Goal: Task Accomplishment & Management: Use online tool/utility

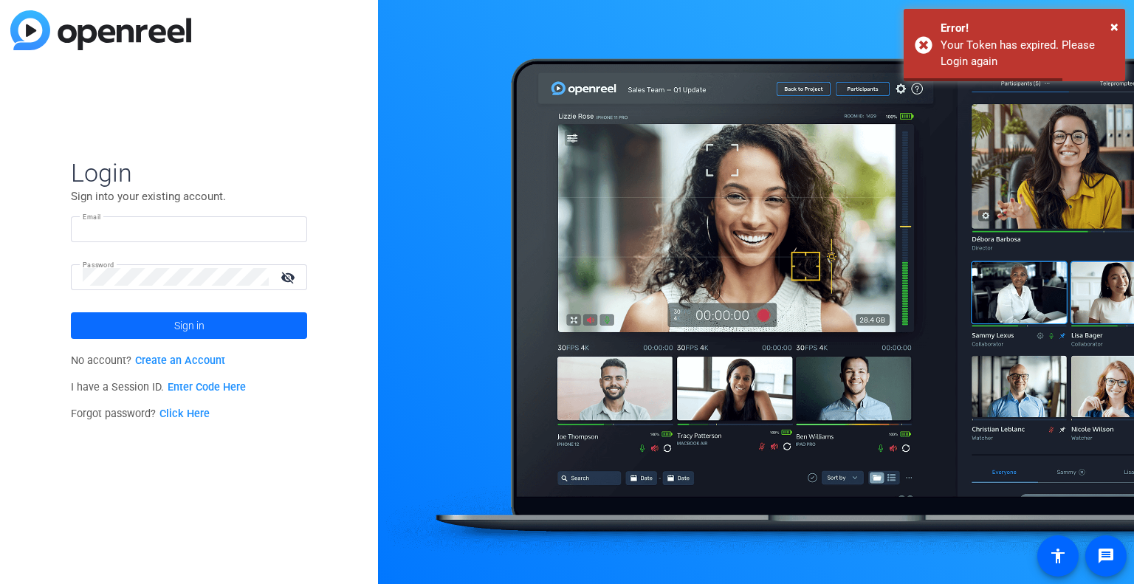
type input "tiltstudios@uhg.com"
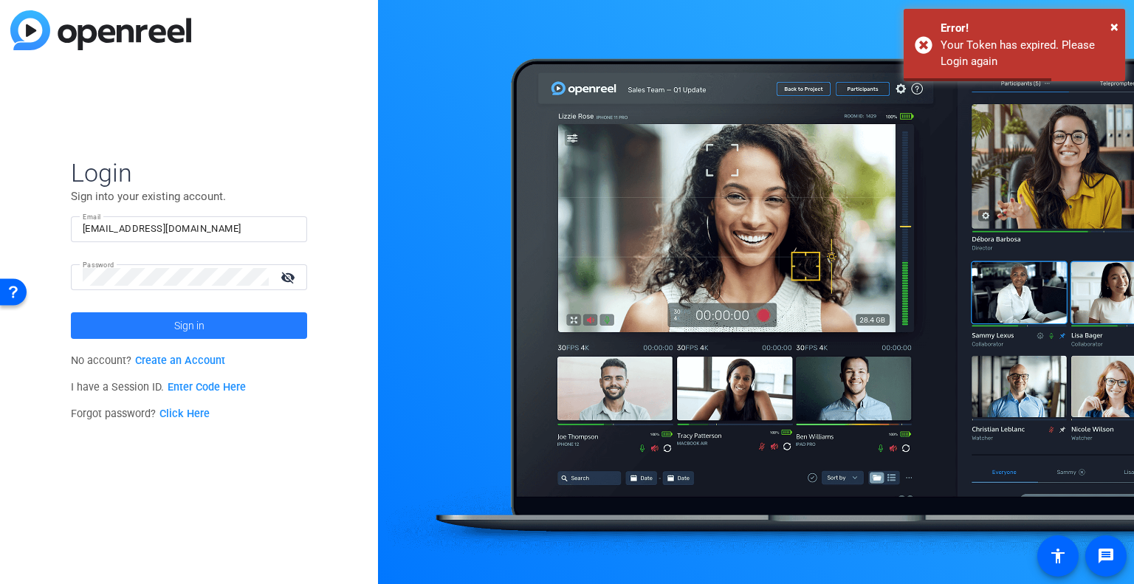
click at [173, 329] on span at bounding box center [189, 325] width 236 height 35
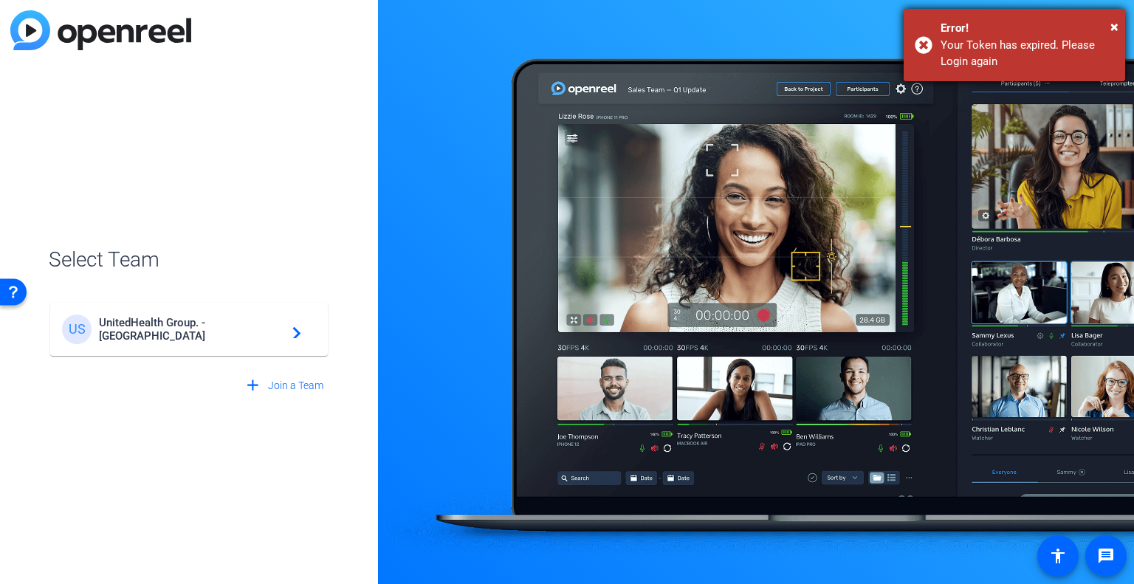
click at [1108, 26] on div "Error!" at bounding box center [1026, 28] width 173 height 17
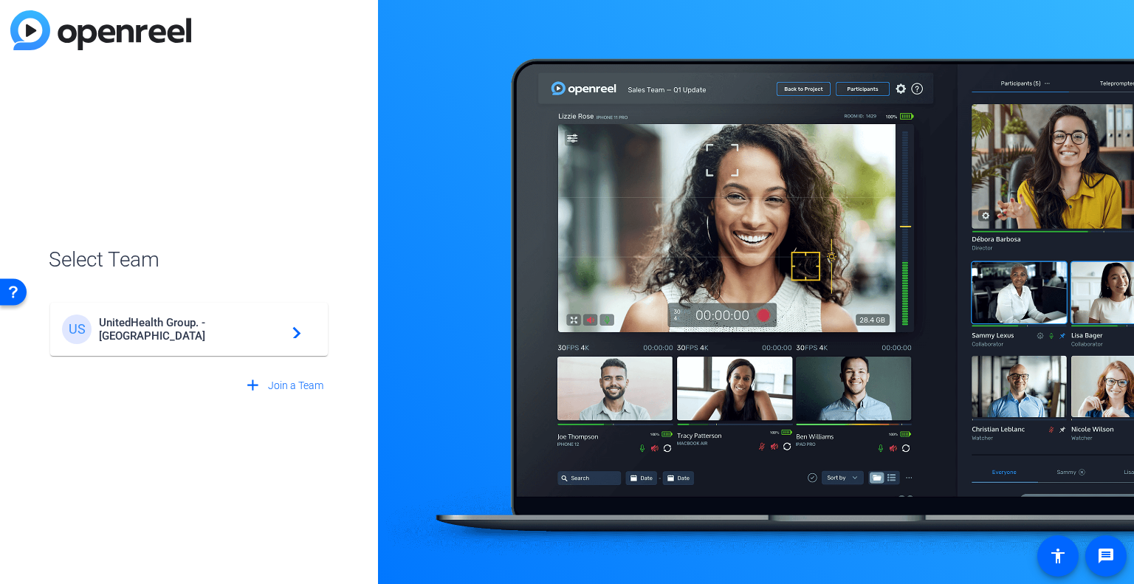
click at [131, 323] on span "UnitedHealth Group. - Tilt Studios" at bounding box center [191, 329] width 185 height 27
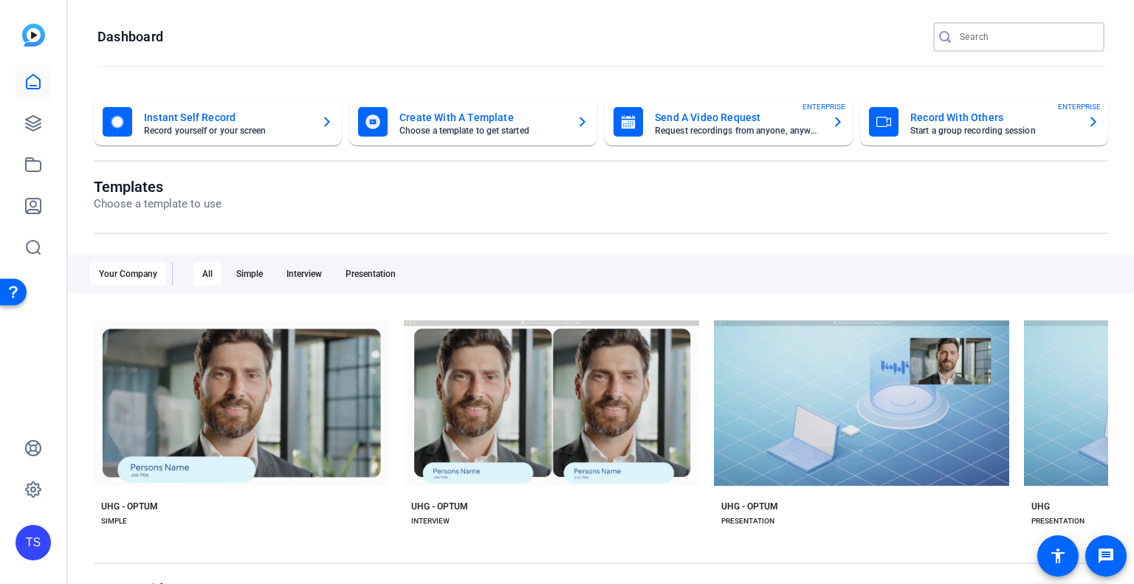
click at [1007, 41] on input "Search" at bounding box center [1025, 37] width 133 height 18
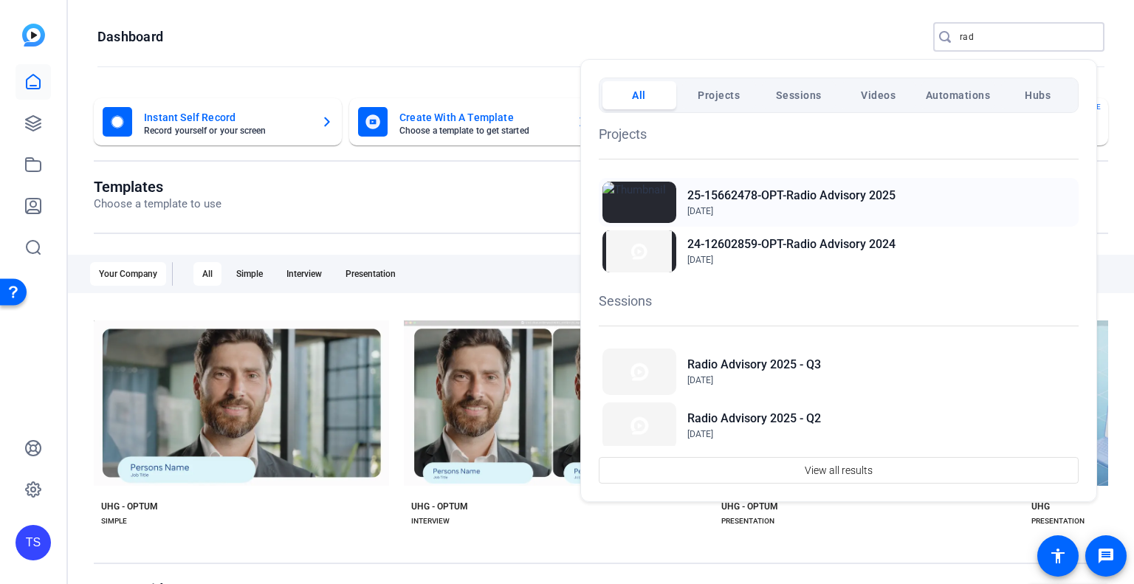
type input "rad"
click at [804, 203] on h2 "25-15662478-OPT-Radio Advisory 2025" at bounding box center [791, 196] width 208 height 18
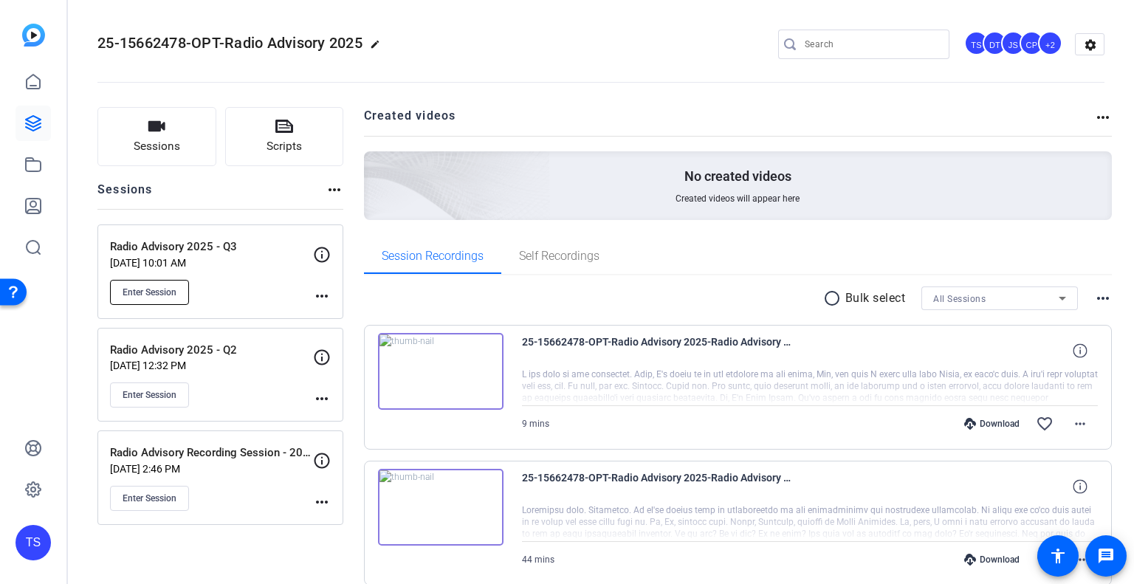
click at [151, 283] on button "Enter Session" at bounding box center [149, 292] width 79 height 25
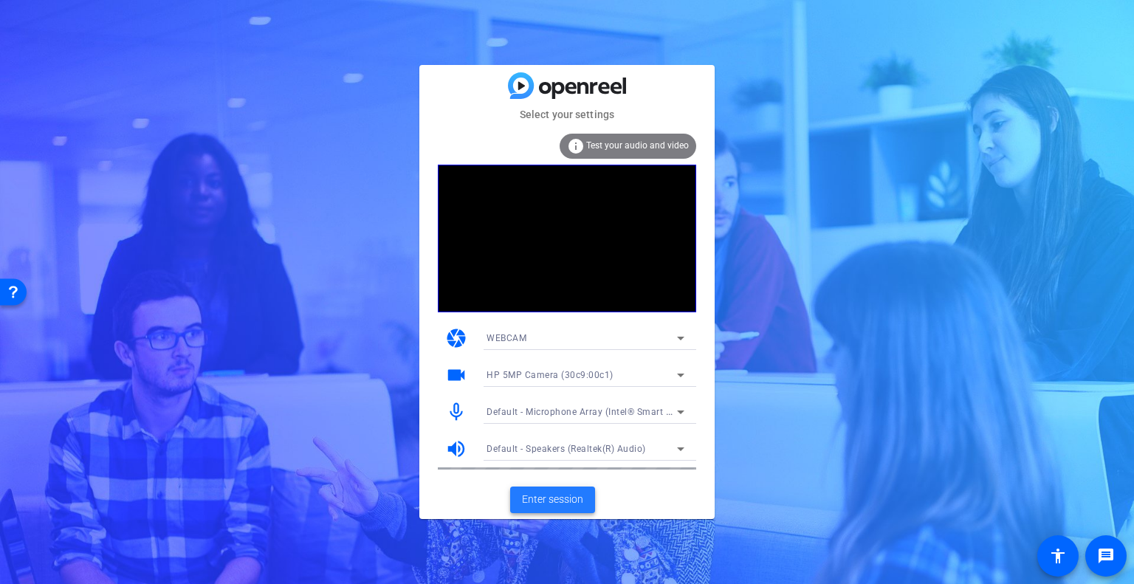
click at [543, 502] on span "Enter session" at bounding box center [552, 499] width 61 height 15
